Goal: Task Accomplishment & Management: Use online tool/utility

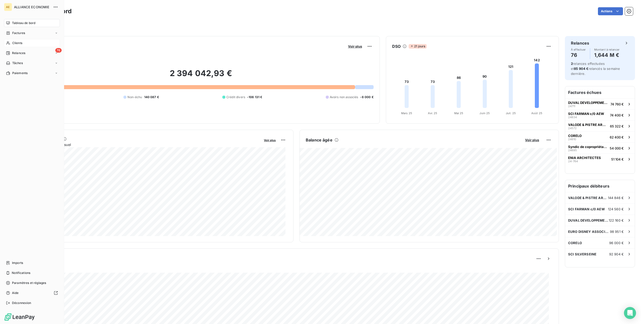
click at [18, 42] on span "Clients" at bounding box center [17, 43] width 10 height 5
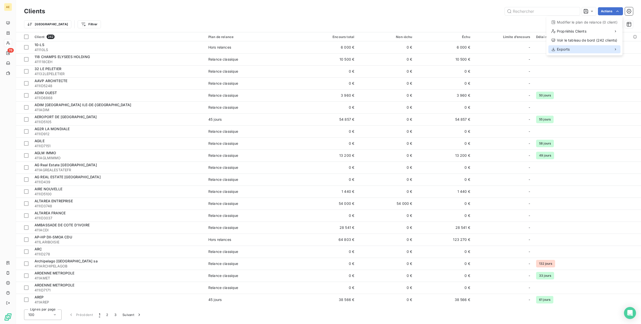
click at [578, 48] on div "Exports" at bounding box center [585, 49] width 72 height 8
click at [514, 61] on div "Exporter les contacts (242 clients)" at bounding box center [508, 60] width 70 height 8
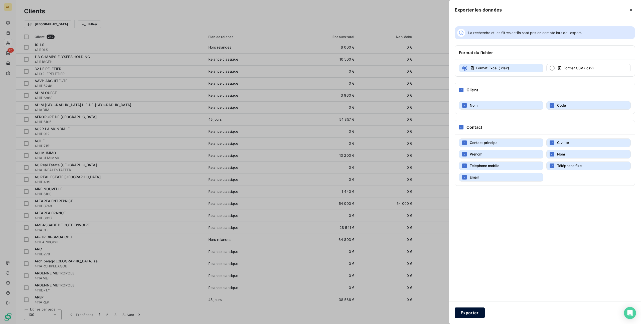
click at [467, 314] on button "Exporter" at bounding box center [470, 313] width 30 height 11
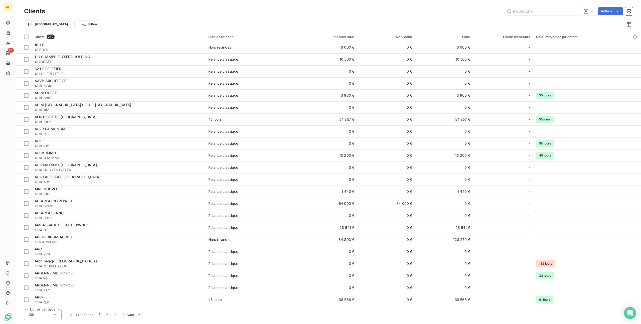
click at [377, 15] on div "Actions" at bounding box center [342, 11] width 582 height 8
